Goal: Task Accomplishment & Management: Use online tool/utility

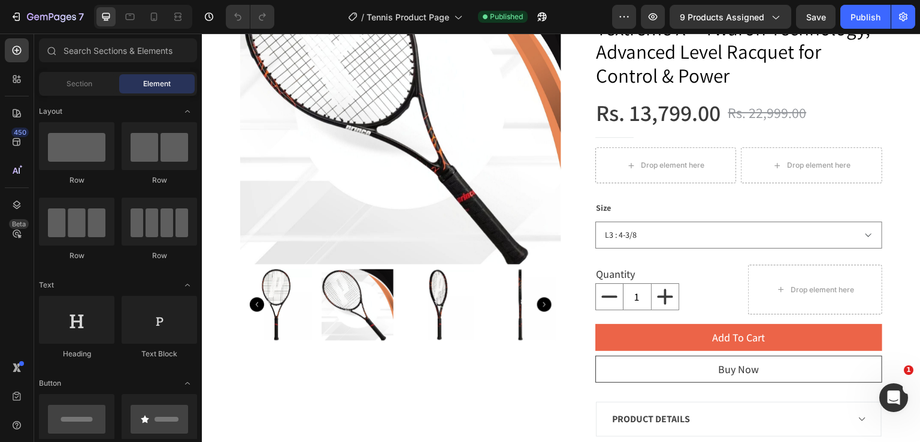
scroll to position [172, 0]
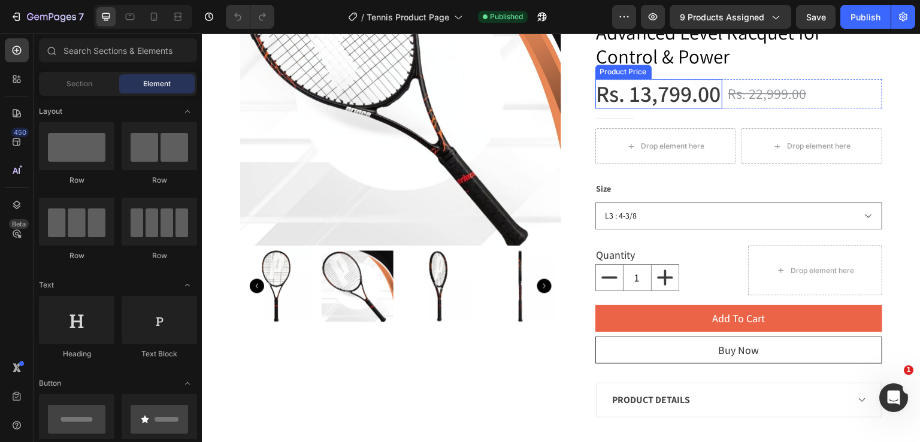
click at [632, 73] on div "Product Price" at bounding box center [624, 72] width 52 height 11
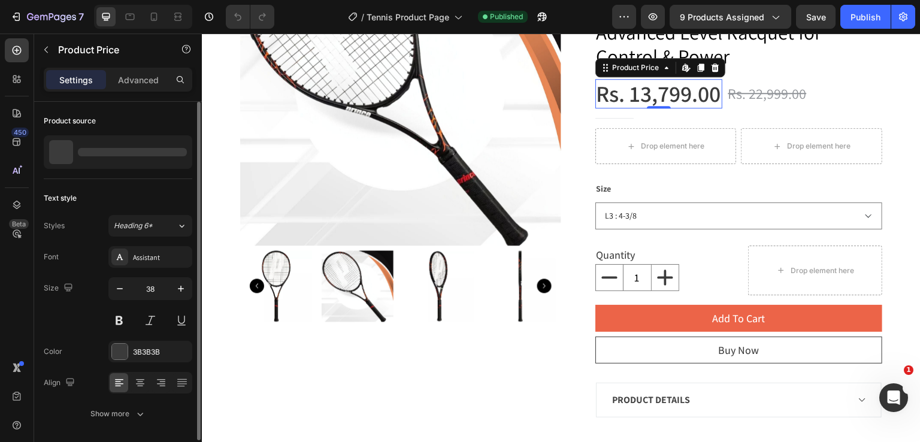
scroll to position [40, 0]
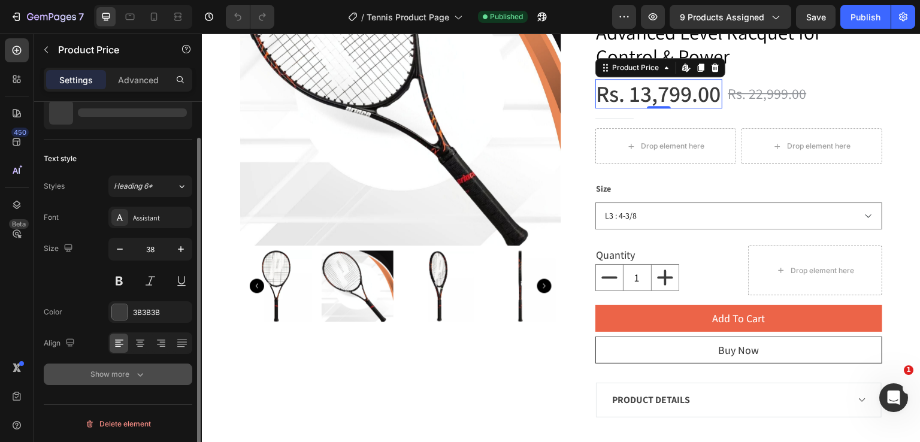
click at [143, 376] on icon "button" at bounding box center [140, 375] width 12 height 12
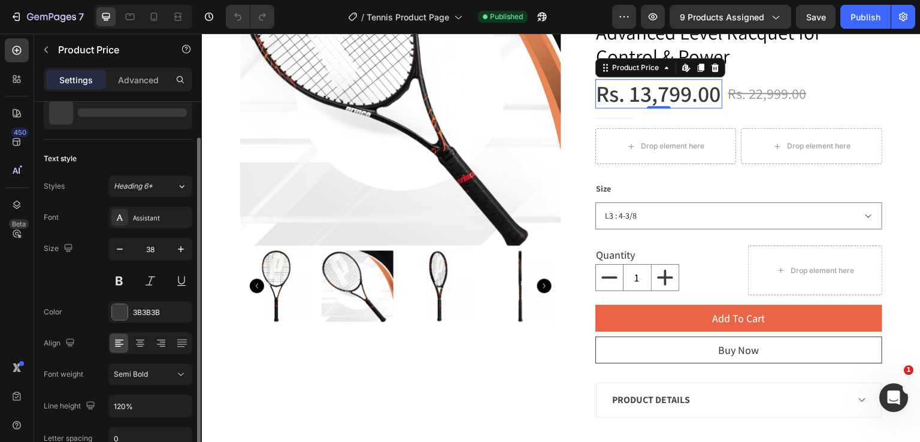
scroll to position [197, 0]
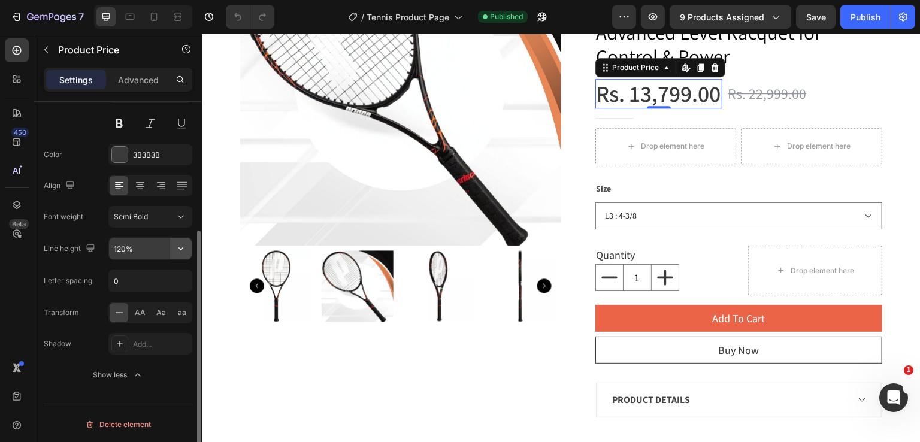
click at [182, 247] on icon "button" at bounding box center [181, 249] width 12 height 12
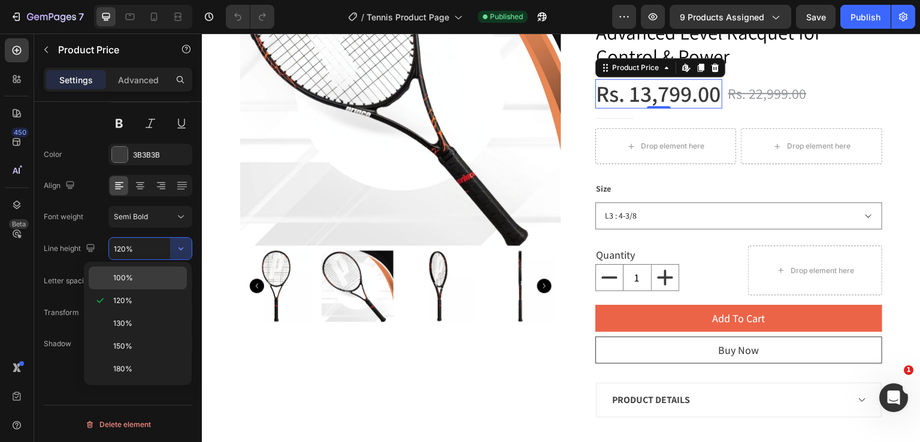
click at [171, 270] on div "100%" at bounding box center [138, 278] width 98 height 23
type input "100%"
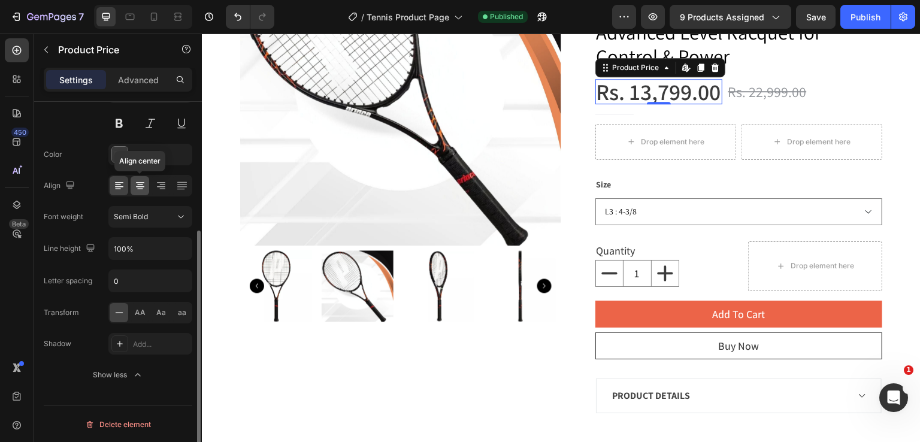
click at [140, 185] on icon at bounding box center [140, 185] width 6 height 1
click at [122, 184] on icon at bounding box center [119, 186] width 12 height 12
click at [621, 70] on div "Product Price" at bounding box center [637, 67] width 52 height 11
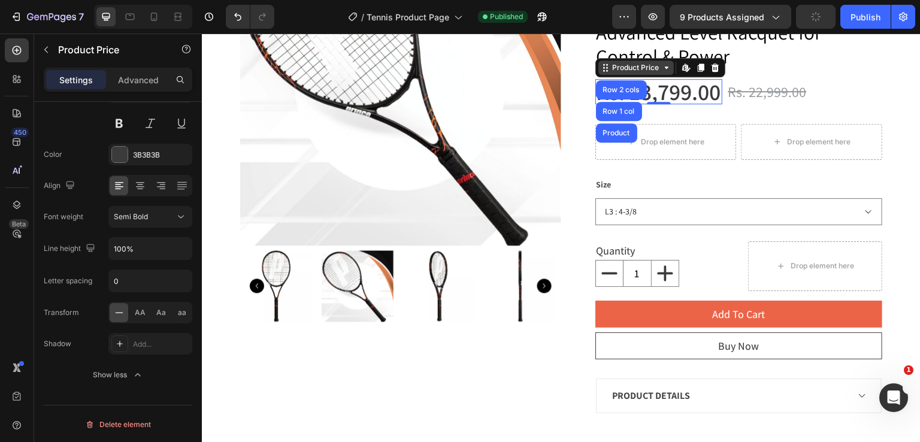
click at [621, 70] on div "Product Price" at bounding box center [637, 67] width 52 height 11
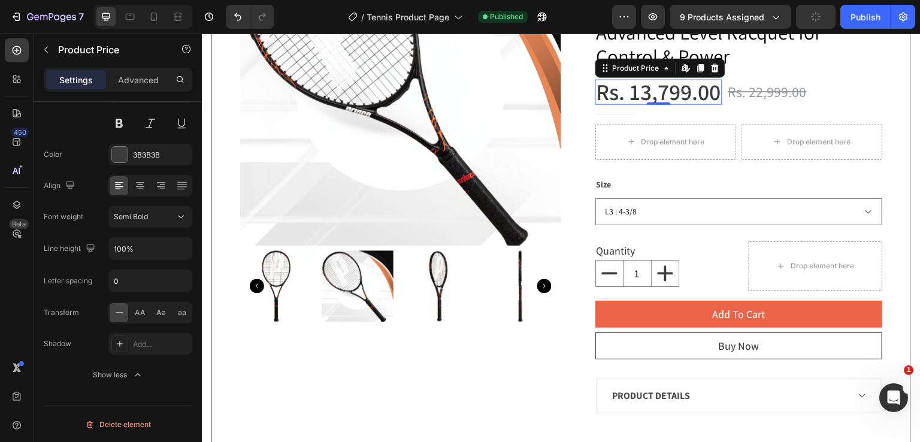
click at [896, 68] on div "Product Images PRINCE Textreme Beast 100 Unstrung Tennis Racquet – 300 Grams, 1…" at bounding box center [562, 173] width 700 height 575
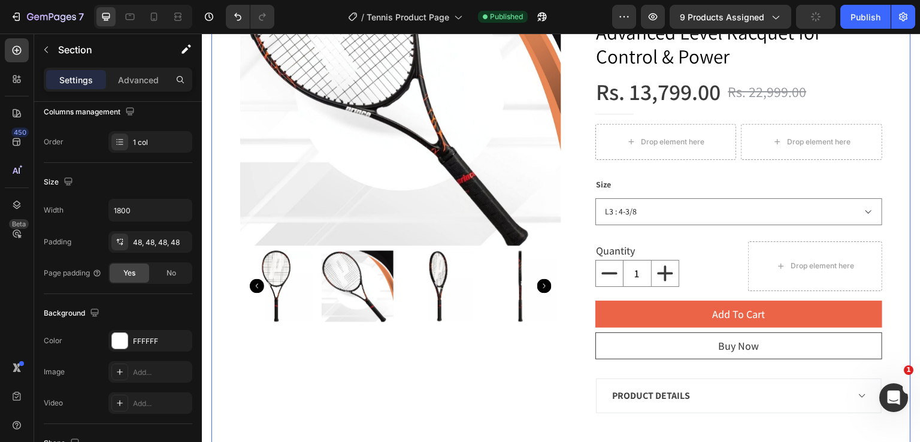
scroll to position [0, 0]
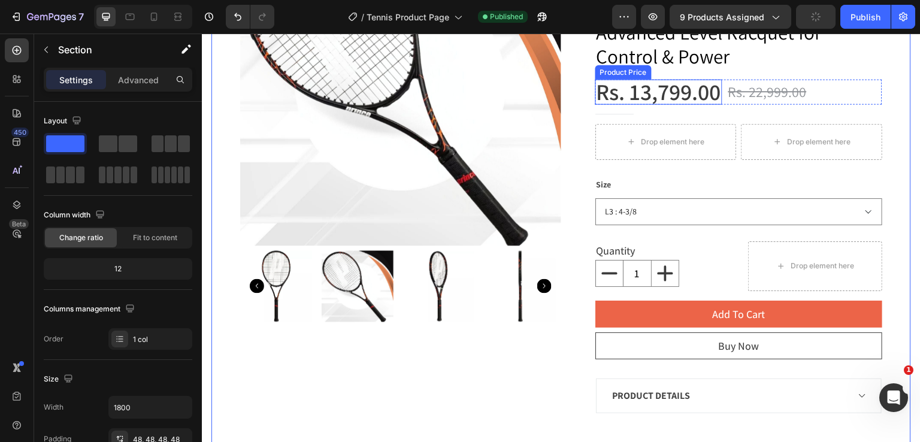
click at [618, 70] on div "Product Price" at bounding box center [624, 72] width 52 height 11
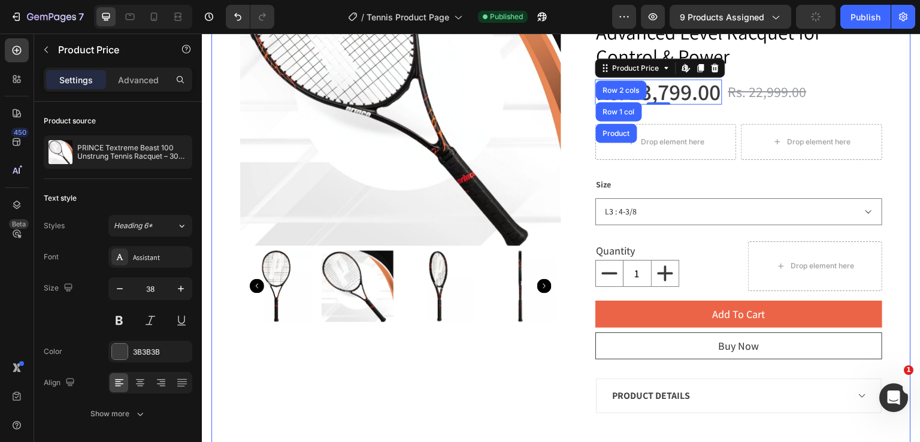
click at [889, 86] on div "Product Images PRINCE Textreme Beast 100 Unstrung Tennis Racquet – 300 Grams, 1…" at bounding box center [562, 173] width 700 height 575
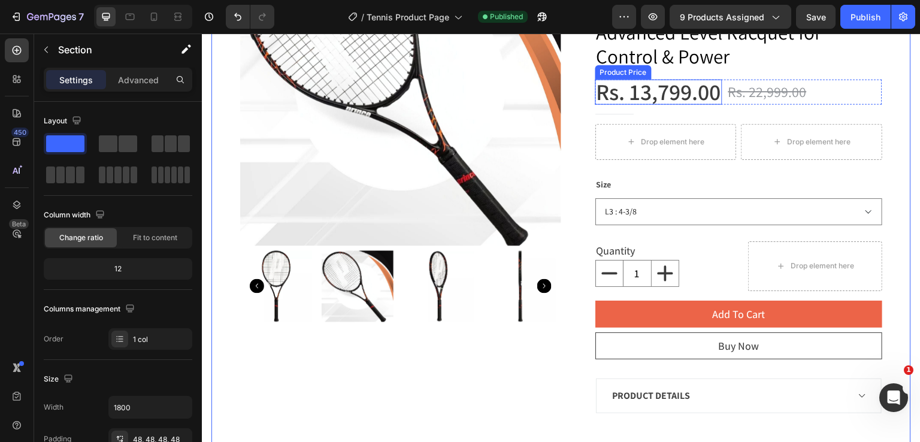
click at [642, 73] on div "Product Price" at bounding box center [624, 72] width 52 height 11
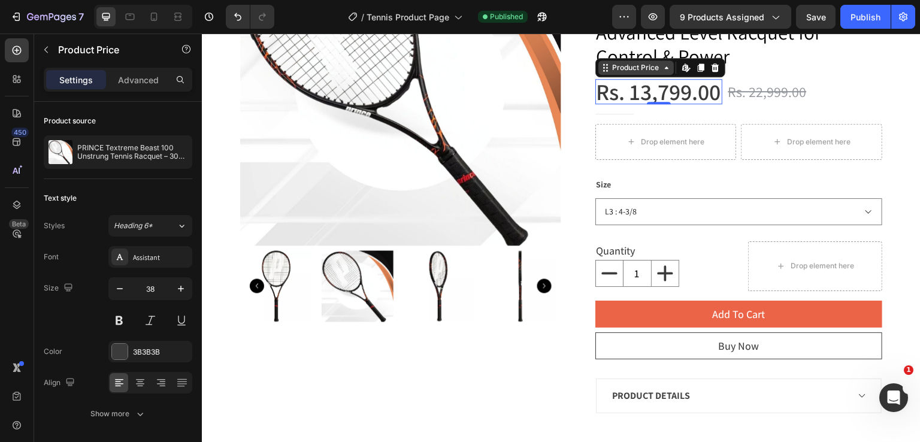
click at [636, 68] on div "Product Price" at bounding box center [637, 67] width 52 height 11
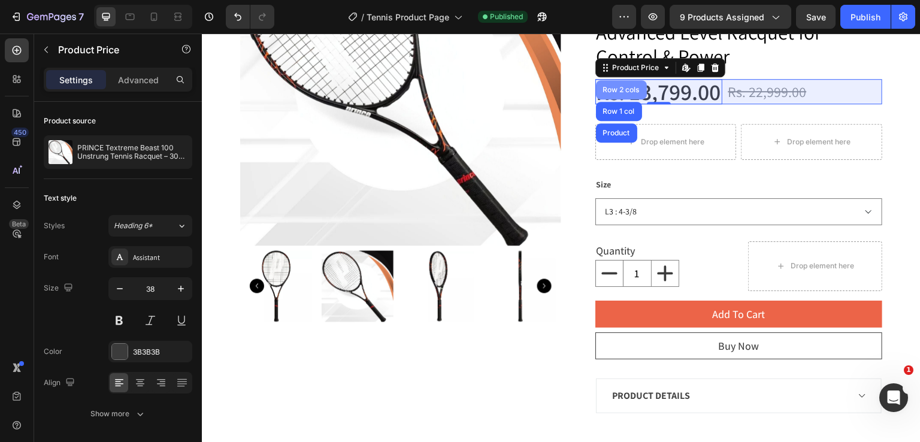
click at [623, 88] on div "Row 2 cols" at bounding box center [621, 89] width 41 height 7
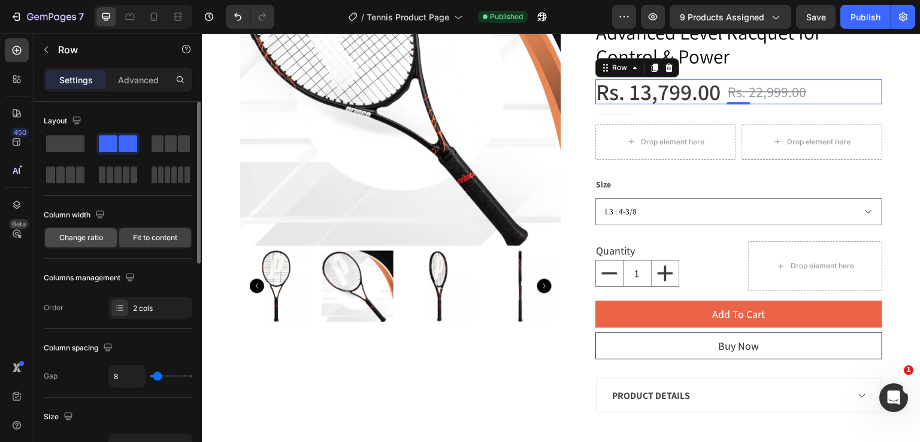
click at [93, 244] on div "Change ratio" at bounding box center [81, 237] width 72 height 19
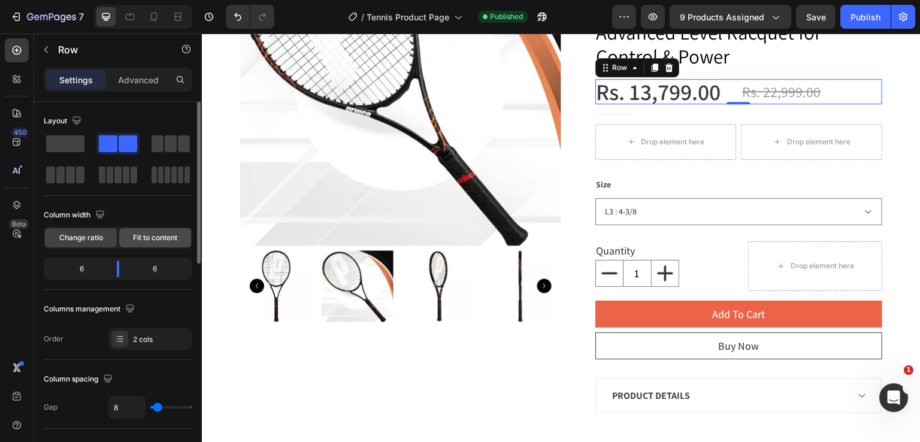
click at [149, 240] on span "Fit to content" at bounding box center [155, 237] width 44 height 11
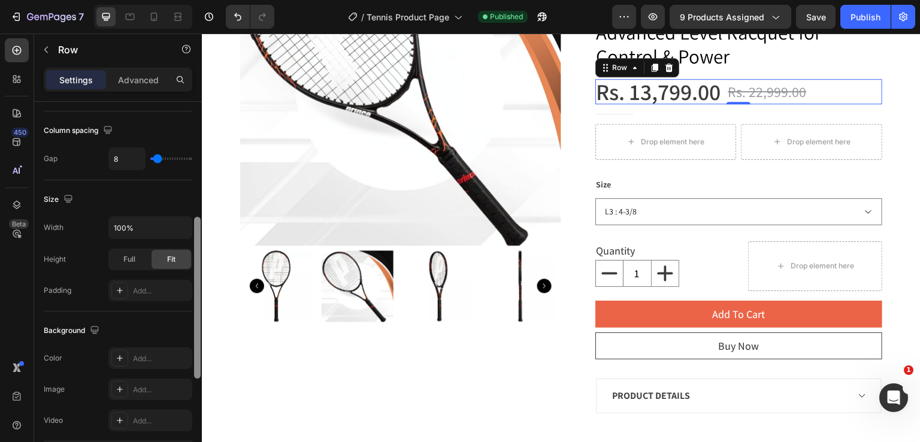
scroll to position [110, 0]
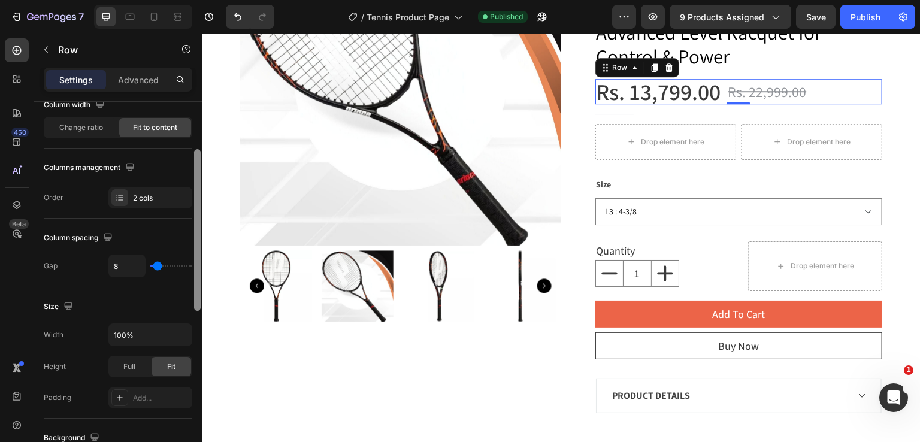
drag, startPoint x: 401, startPoint y: 249, endPoint x: 396, endPoint y: 203, distance: 46.5
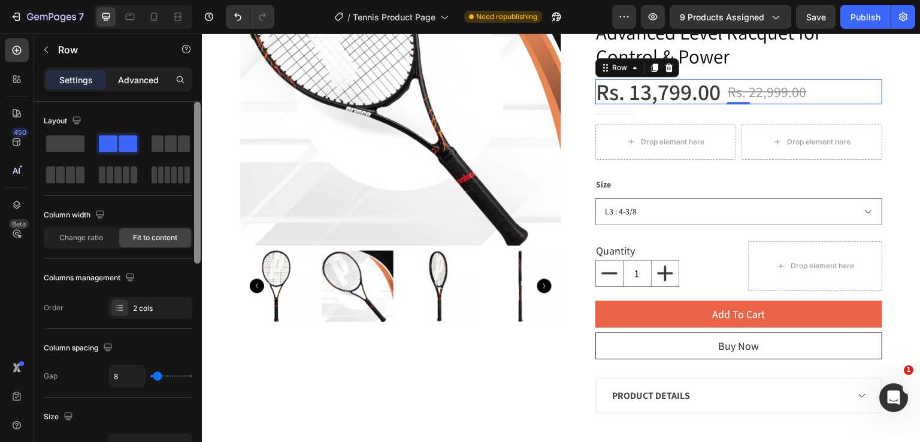
click at [144, 87] on div "Advanced" at bounding box center [138, 79] width 60 height 19
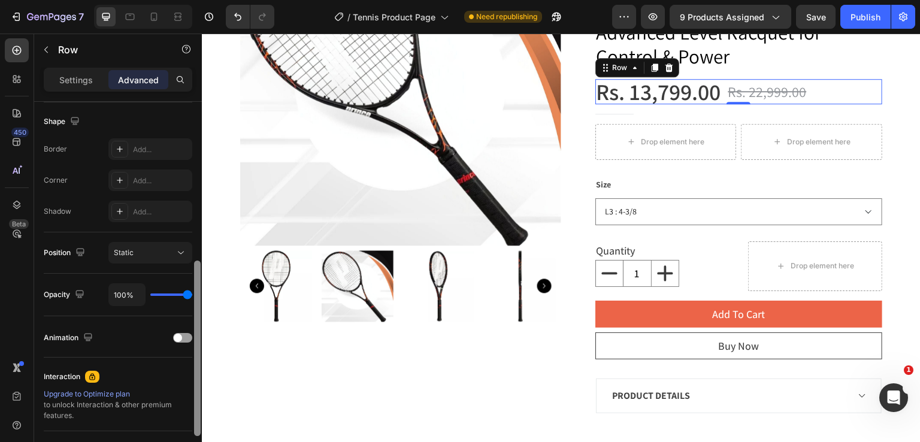
scroll to position [318, 0]
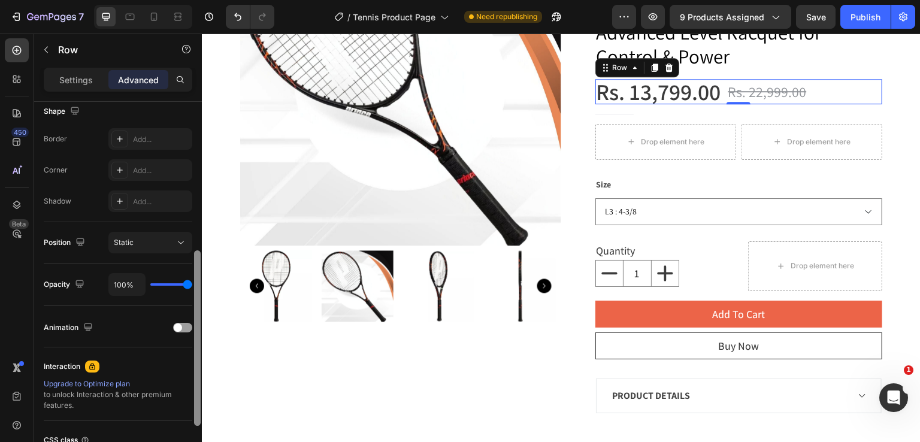
drag, startPoint x: 197, startPoint y: 173, endPoint x: 197, endPoint y: 322, distance: 149.2
click at [197, 322] on div at bounding box center [197, 338] width 7 height 176
click at [182, 325] on div at bounding box center [182, 328] width 19 height 10
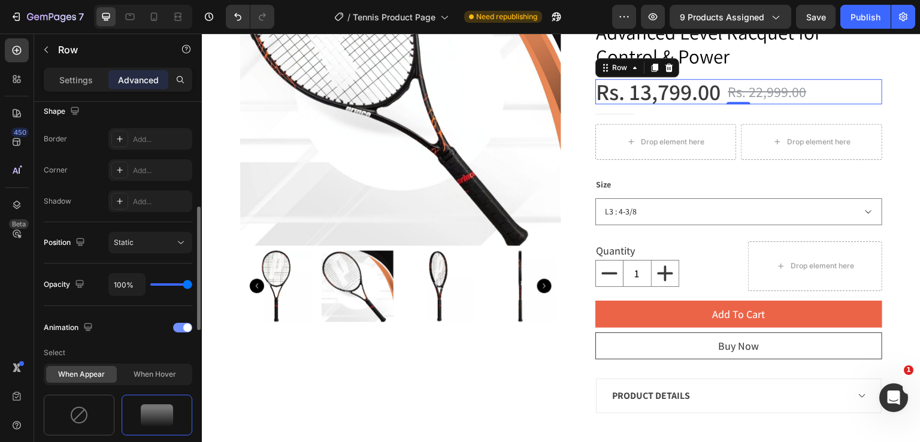
click at [182, 325] on div at bounding box center [182, 328] width 19 height 10
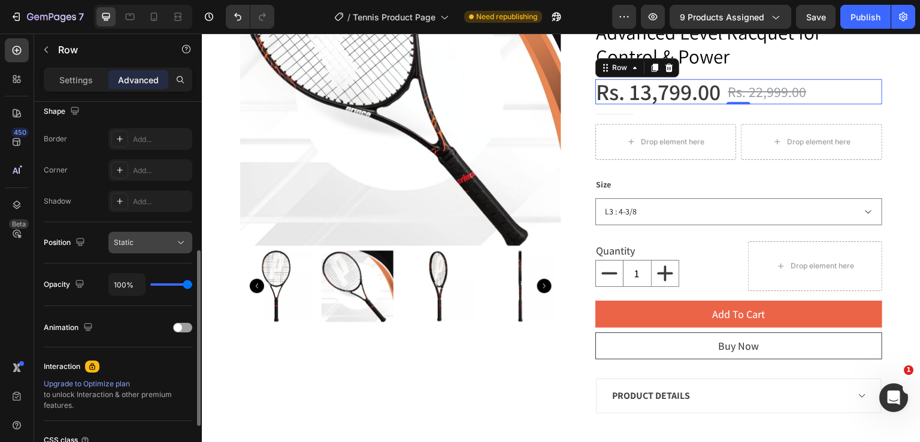
click at [179, 247] on icon at bounding box center [181, 243] width 12 height 12
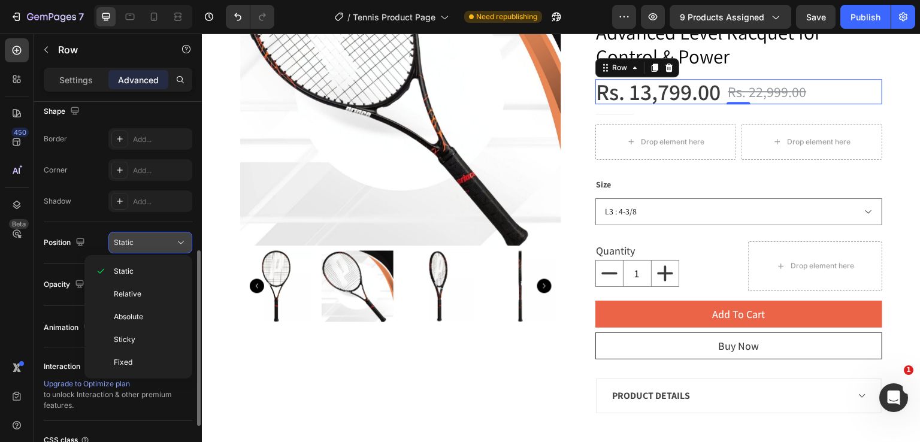
click at [179, 247] on icon at bounding box center [181, 243] width 12 height 12
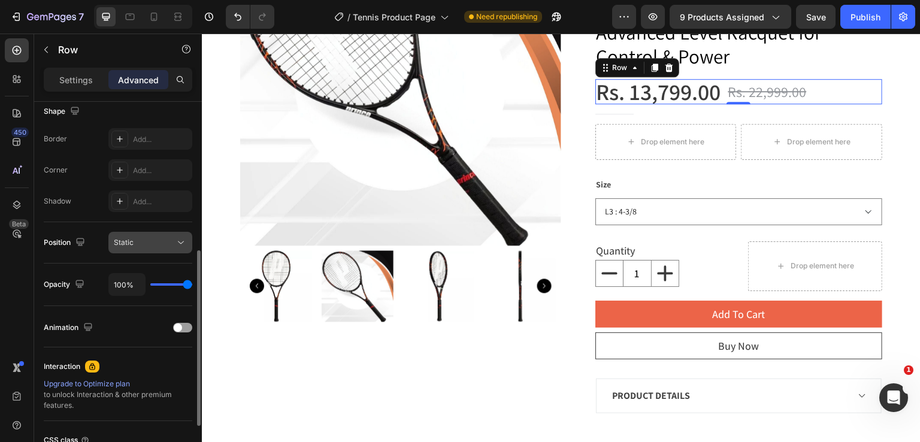
click at [179, 247] on icon at bounding box center [181, 243] width 12 height 12
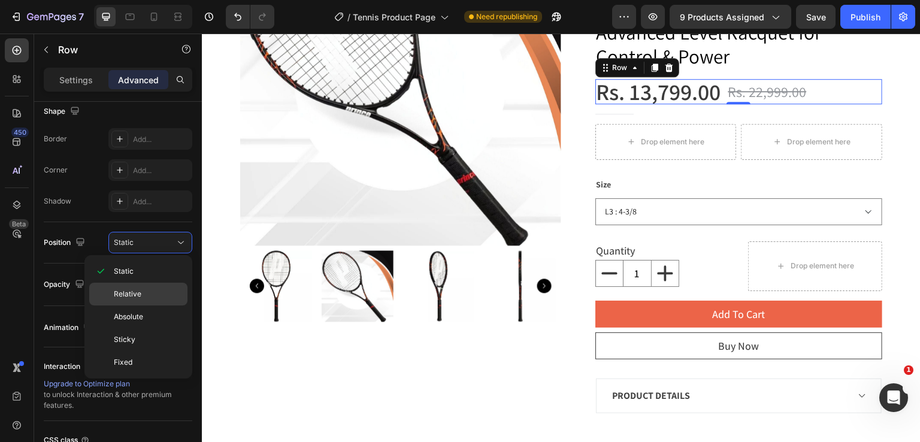
click at [162, 286] on div "Relative" at bounding box center [138, 294] width 98 height 23
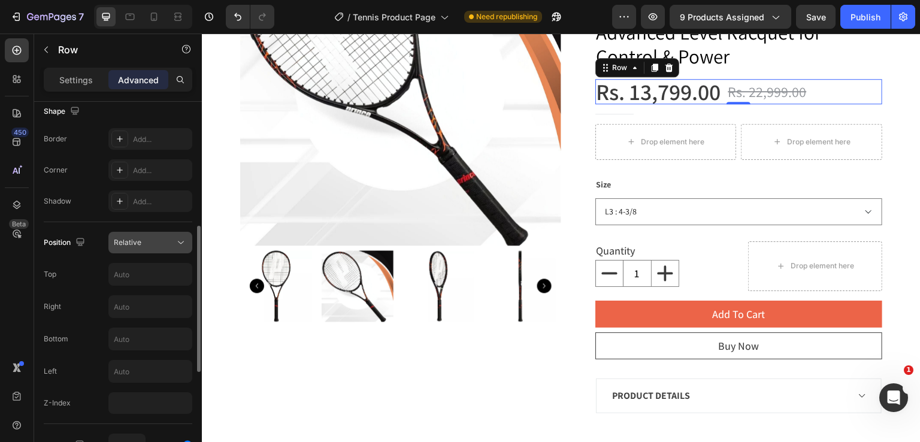
click at [167, 245] on div "Relative" at bounding box center [144, 242] width 61 height 11
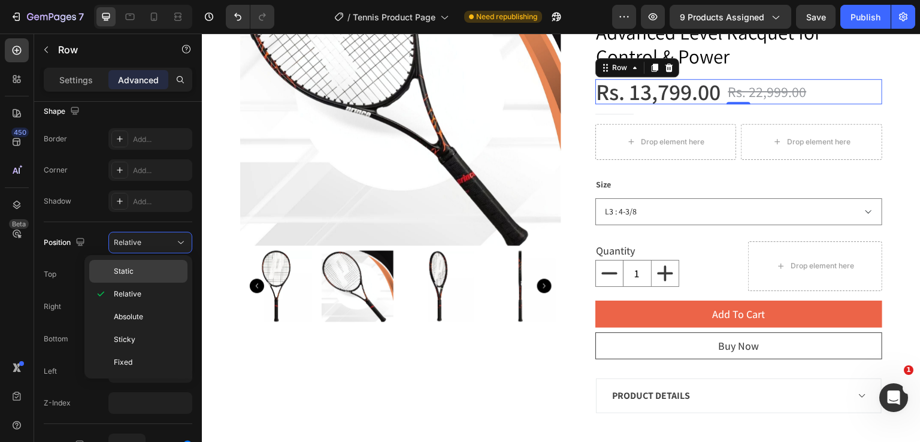
click at [147, 273] on p "Static" at bounding box center [148, 271] width 68 height 11
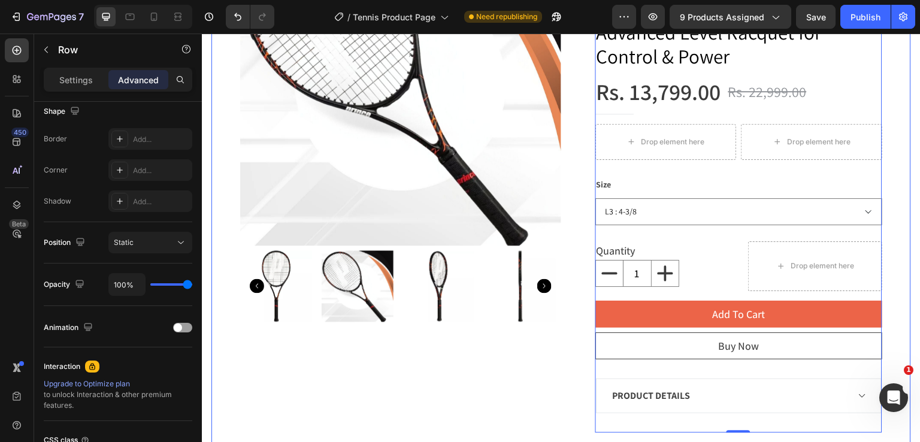
click at [895, 112] on div "Product Images PRINCE Textreme Beast 100 Unstrung Tennis Racquet – 300 Grams, 1…" at bounding box center [562, 173] width 700 height 575
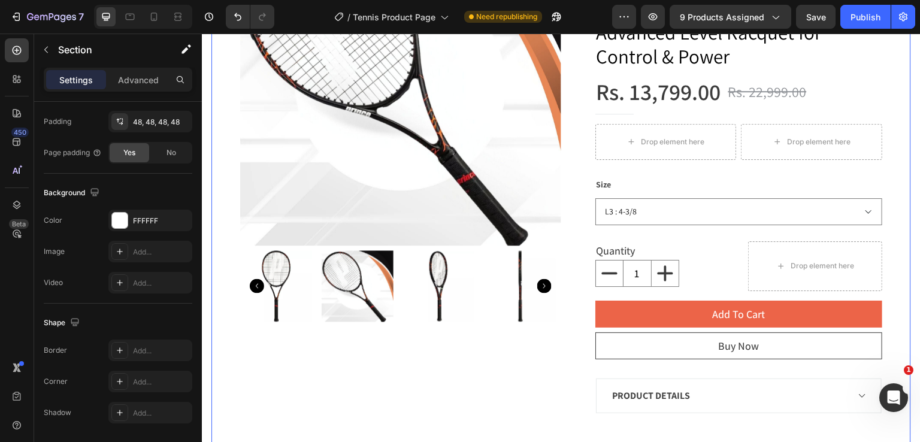
scroll to position [0, 0]
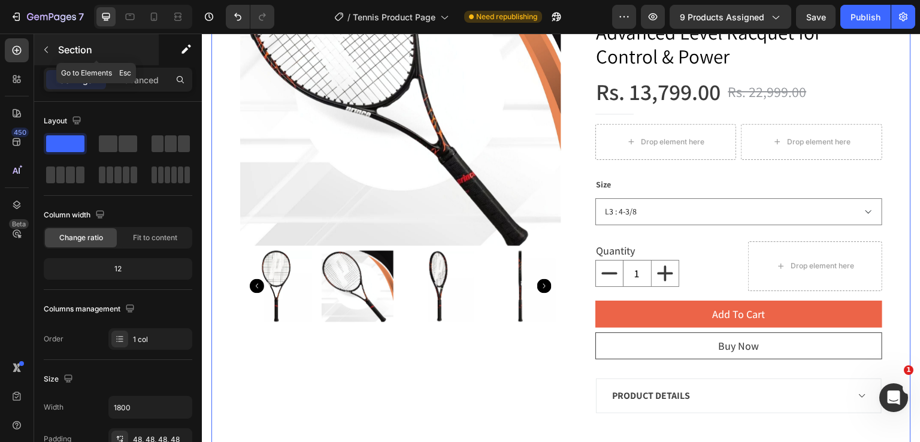
click at [48, 49] on icon "button" at bounding box center [46, 50] width 10 height 10
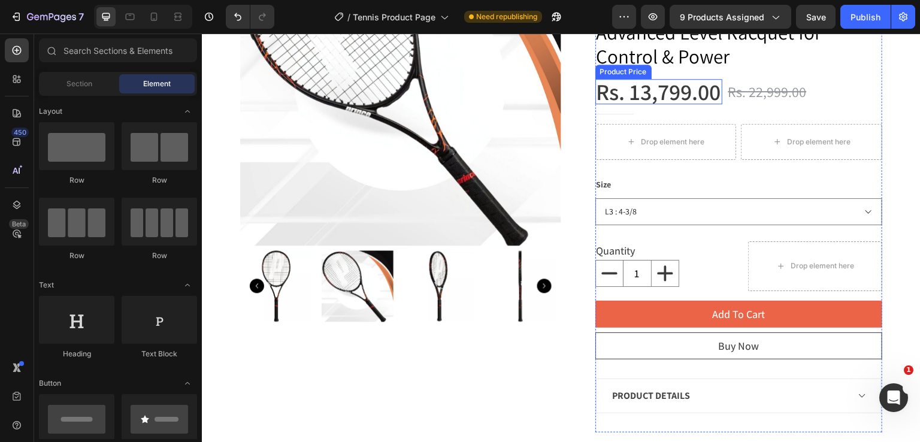
click at [632, 75] on div "Product Price" at bounding box center [624, 72] width 56 height 14
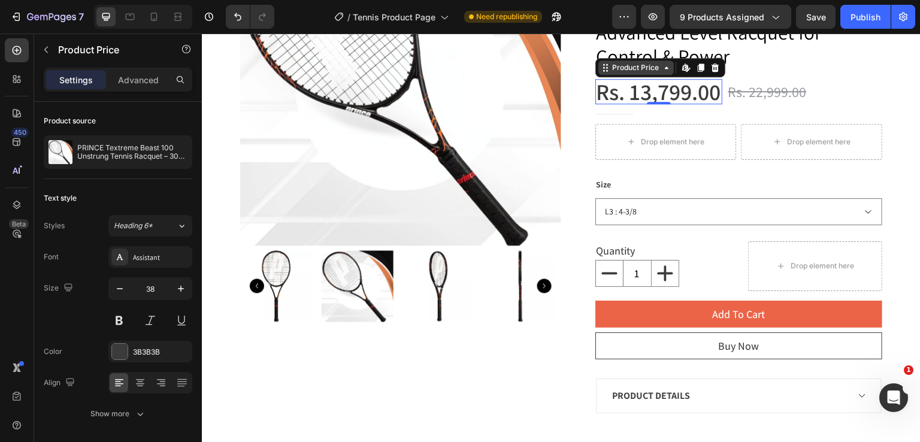
click at [641, 70] on div "Product Price" at bounding box center [637, 67] width 52 height 11
click at [639, 73] on div "Product Price" at bounding box center [637, 68] width 76 height 14
click at [639, 72] on div "Product Price" at bounding box center [637, 67] width 52 height 11
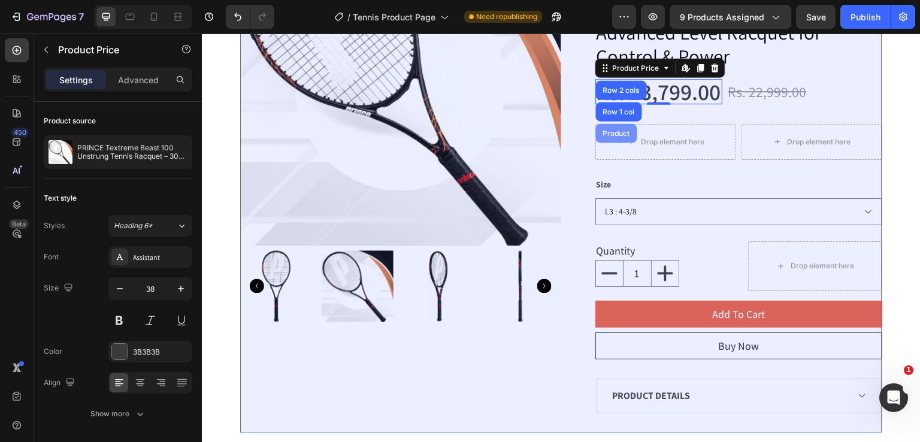
click at [618, 134] on div "Product" at bounding box center [617, 132] width 32 height 7
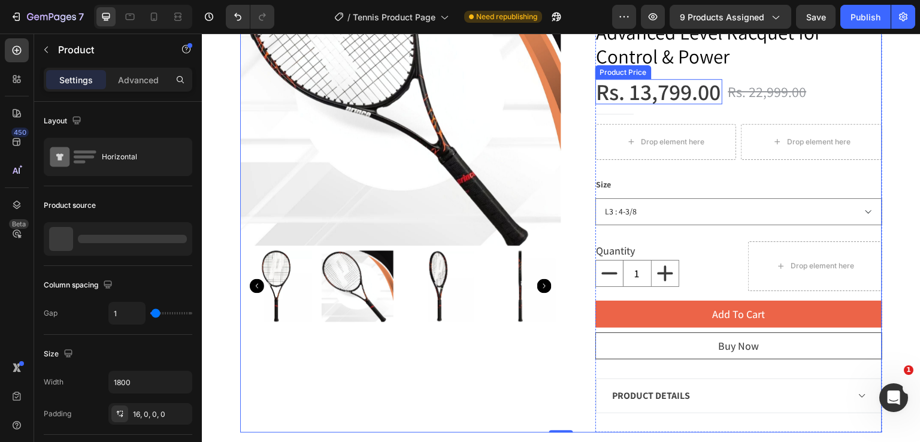
click at [625, 86] on div "Rs. 13,799.00" at bounding box center [659, 91] width 127 height 25
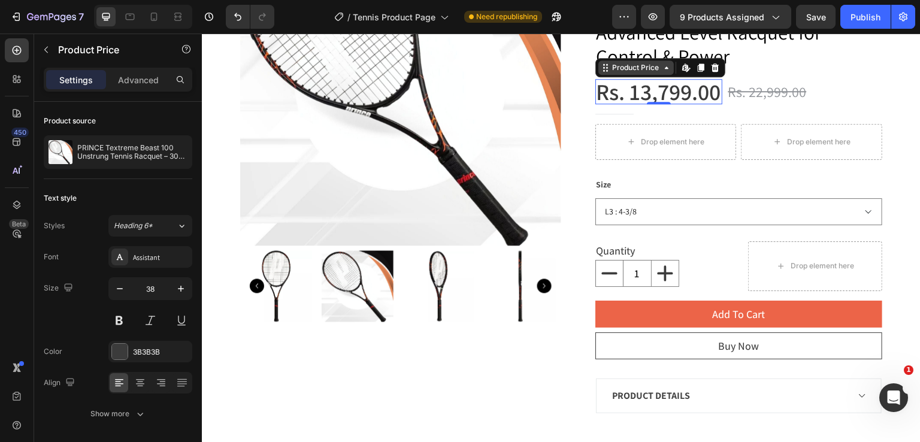
click at [628, 66] on div "Product Price" at bounding box center [637, 67] width 52 height 11
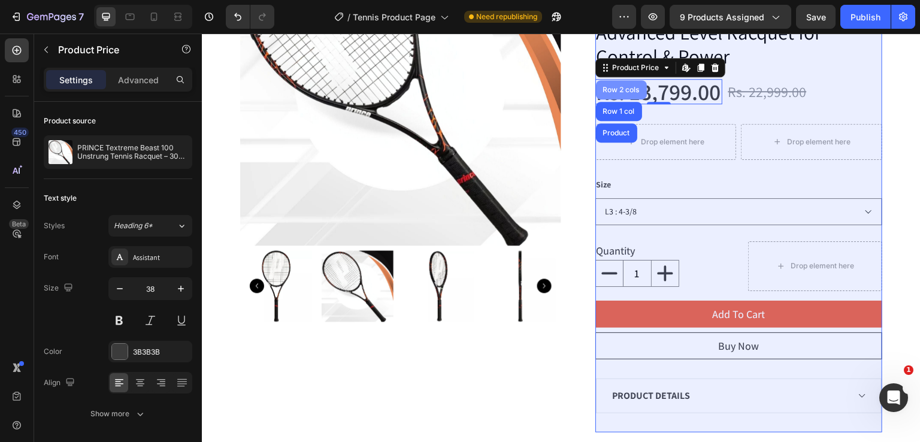
click at [623, 87] on div "Row 2 cols" at bounding box center [621, 89] width 41 height 7
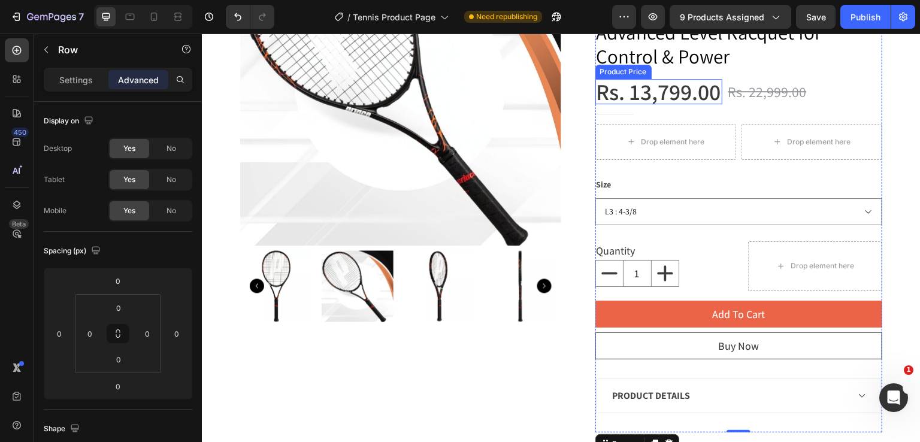
click at [703, 92] on div "Rs. 13,799.00" at bounding box center [659, 91] width 127 height 25
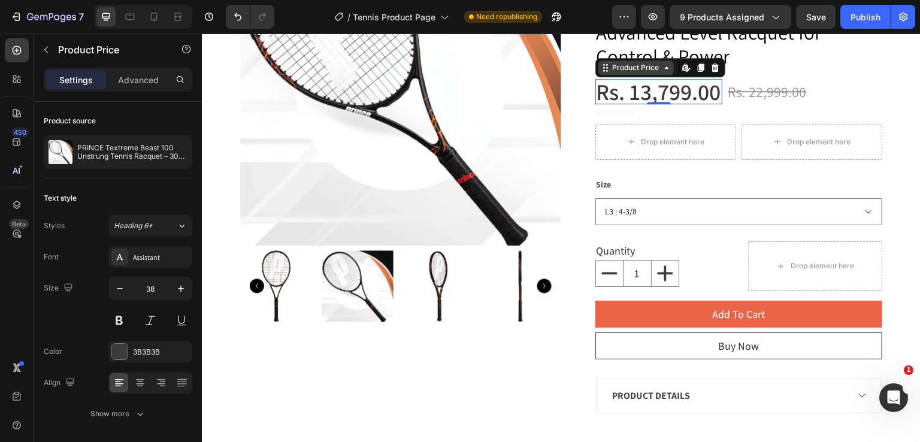
click at [662, 70] on icon at bounding box center [667, 68] width 10 height 10
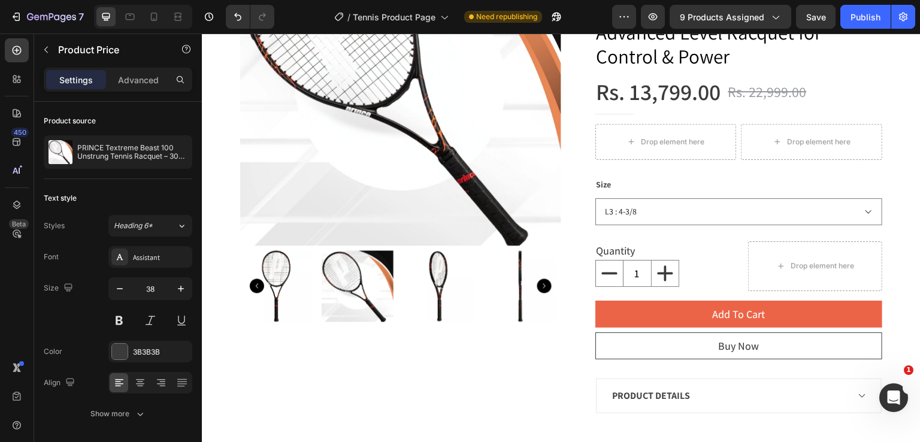
click at [908, 86] on section "Product Images PRINCE Textreme Beast 100 Unstrung Tennis Racquet – 300 Grams, 1…" at bounding box center [561, 173] width 719 height 575
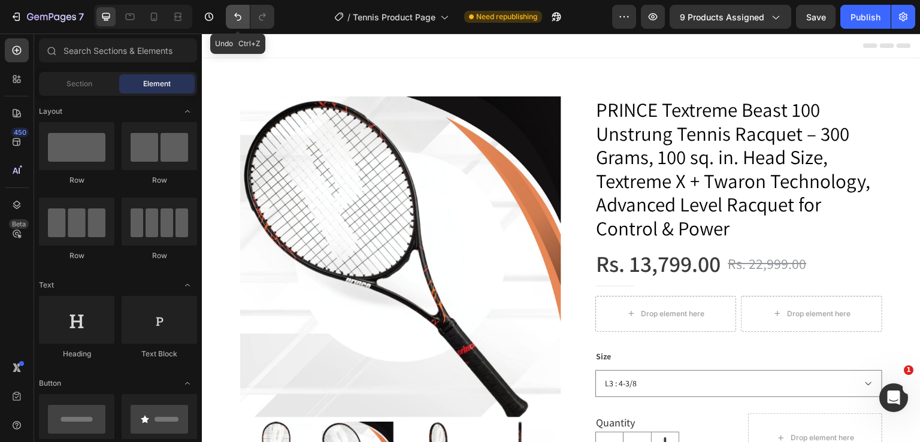
click at [234, 18] on icon "Undo/Redo" at bounding box center [238, 17] width 12 height 12
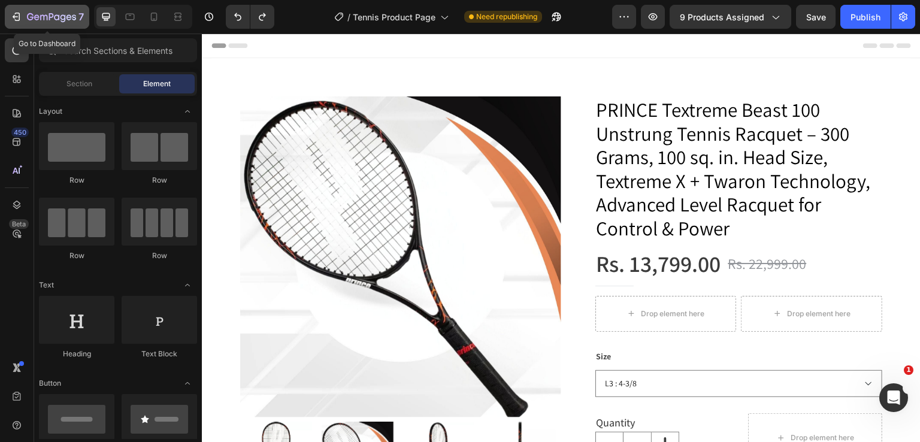
click at [12, 14] on icon "button" at bounding box center [16, 17] width 12 height 12
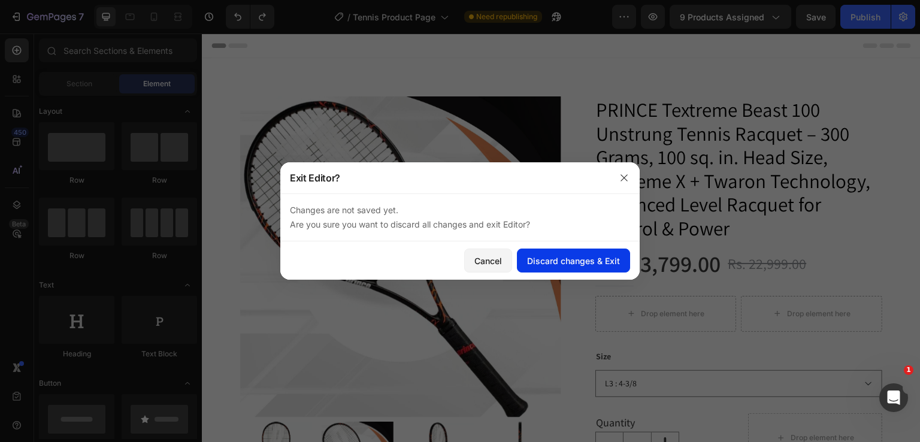
click at [552, 257] on div "Discard changes & Exit" at bounding box center [573, 261] width 93 height 13
